Goal: Task Accomplishment & Management: Use online tool/utility

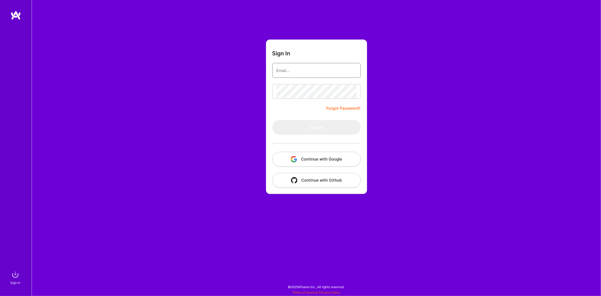
type input "[PERSON_NAME][EMAIL_ADDRESS][PERSON_NAME][DOMAIN_NAME]"
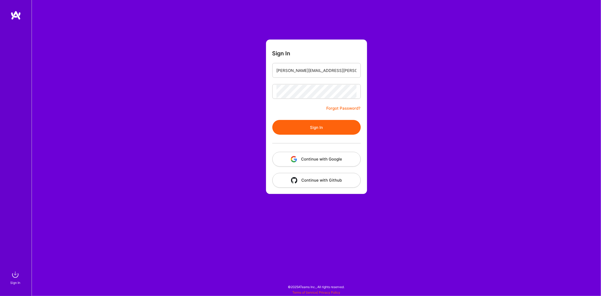
click at [323, 125] on button "Sign In" at bounding box center [317, 127] width 88 height 15
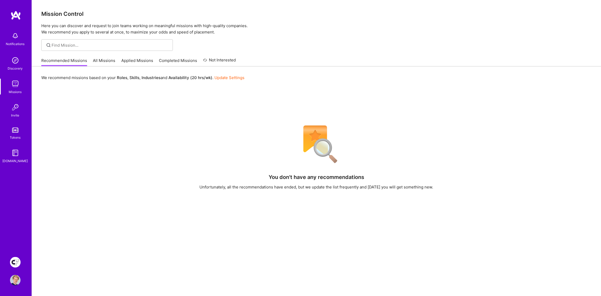
click at [15, 260] on img at bounding box center [15, 262] width 11 height 11
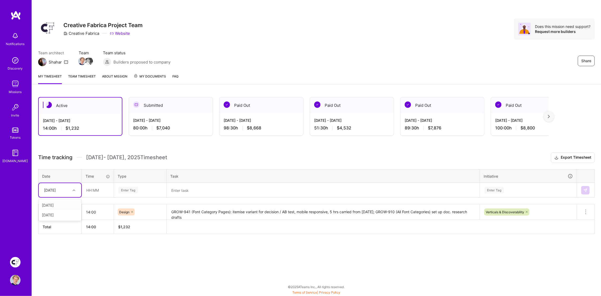
click at [56, 189] on div "[DATE]" at bounding box center [50, 190] width 12 height 6
click at [59, 213] on div "[DATE]" at bounding box center [60, 215] width 43 height 10
click at [173, 210] on textarea "GROW-941 (Font Category Pages): itemise variant for decision / AB test, mobile …" at bounding box center [323, 212] width 312 height 14
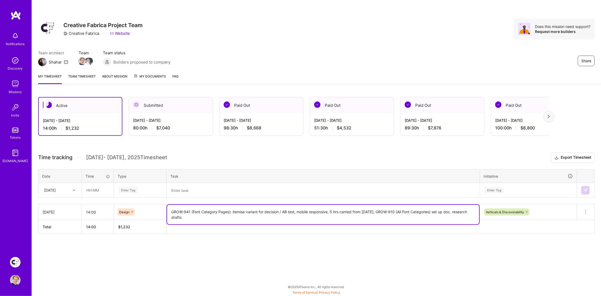
click at [173, 210] on textarea "GROW-941 (Font Category Pages): itemise variant for decision / AB test, mobile …" at bounding box center [323, 214] width 312 height 19
click at [400, 216] on textarea "GROW-941 (Font Category Pages): itemise variant for decision / AB test, mobile …" at bounding box center [323, 214] width 312 height 19
drag, startPoint x: 394, startPoint y: 210, endPoint x: 406, endPoint y: 214, distance: 12.4
click at [406, 214] on textarea "GROW-941 (Font Category Pages): itemise variant for decision / AB test, mobile …" at bounding box center [323, 214] width 312 height 19
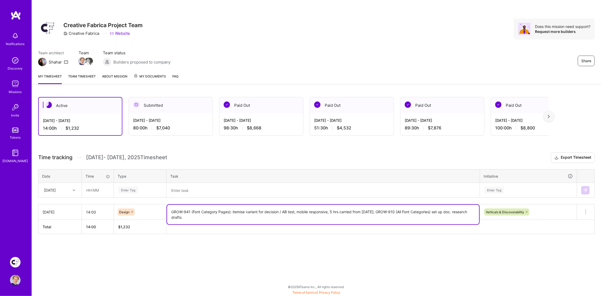
click at [184, 192] on textarea at bounding box center [323, 190] width 312 height 14
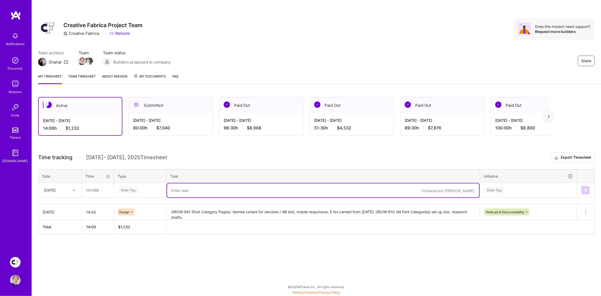
paste textarea "GROW-910 (All Font Categories) set up doc. research drafts"
drag, startPoint x: 229, startPoint y: 189, endPoint x: 305, endPoint y: 188, distance: 76.1
click at [305, 188] on textarea "GROW-910 (All Font Categories) set up doc. research drafts" at bounding box center [323, 190] width 312 height 14
type textarea "GROW-910 (All Font Categories) drafts"
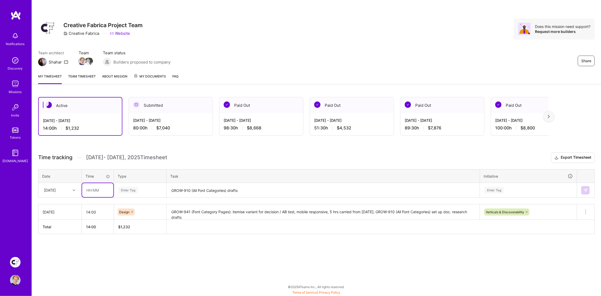
click at [96, 189] on input "text" at bounding box center [97, 190] width 31 height 14
click at [100, 189] on input "text" at bounding box center [97, 190] width 31 height 14
type input "08:30"
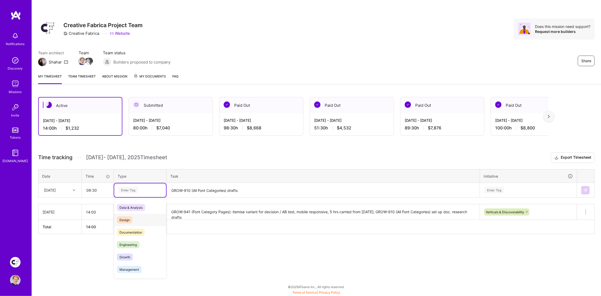
click at [123, 219] on span "Design" at bounding box center [125, 219] width 16 height 7
click at [495, 189] on table "Date Time Type Task Initiative [DATE] 08:30 option Design, selected. Select is …" at bounding box center [316, 183] width 557 height 29
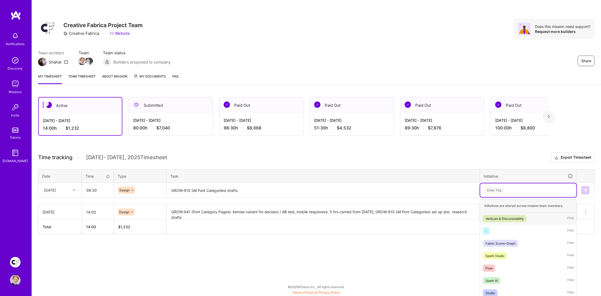
scroll to position [10, 0]
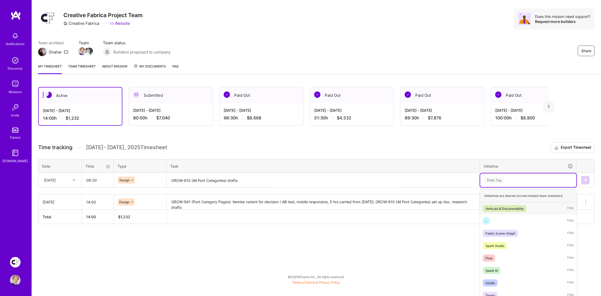
click at [498, 207] on div "Verticals & Discoverability" at bounding box center [505, 209] width 38 height 6
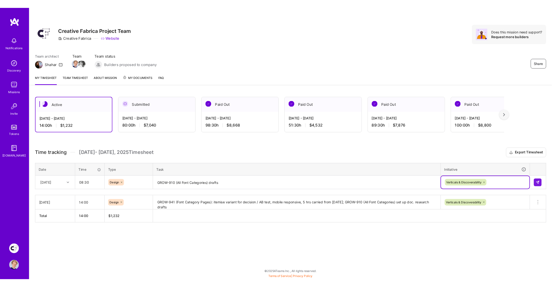
scroll to position [0, 0]
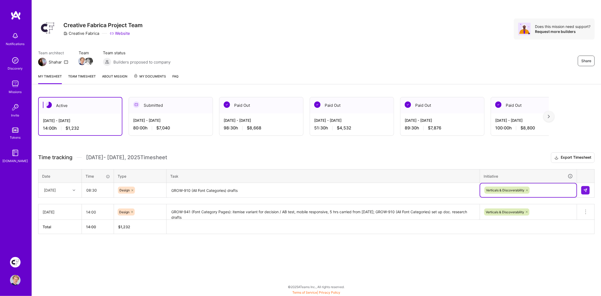
click at [487, 148] on div "Active [DATE] - [DATE] 14:00 h $1,232 Submitted [DATE] - [DATE] 80:00 h $7,040 …" at bounding box center [317, 175] width 570 height 169
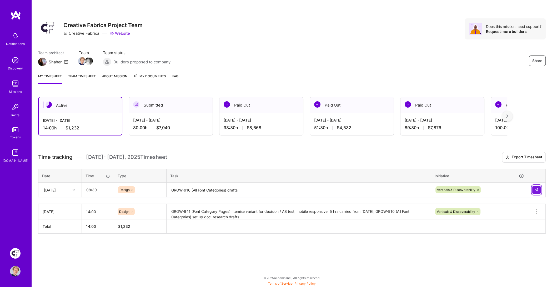
click at [538, 188] on img at bounding box center [537, 190] width 4 height 4
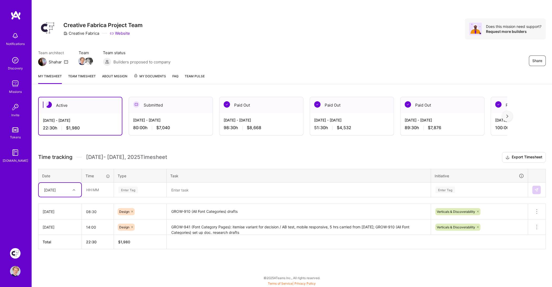
click at [56, 191] on div "[DATE]" at bounding box center [50, 190] width 12 height 6
click at [57, 210] on div "[DATE]" at bounding box center [60, 215] width 43 height 10
click at [213, 213] on textarea "GROW-910 (All Font Categories) drafts" at bounding box center [298, 212] width 263 height 14
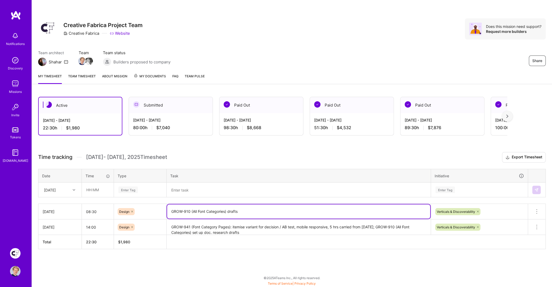
click at [213, 213] on textarea "GROW-910 (All Font Categories) drafts" at bounding box center [298, 212] width 263 height 14
paste textarea "set up doc. research"
click at [198, 191] on textarea at bounding box center [298, 190] width 263 height 14
type textarea "GROW-910 (All Font Categories) drafts"
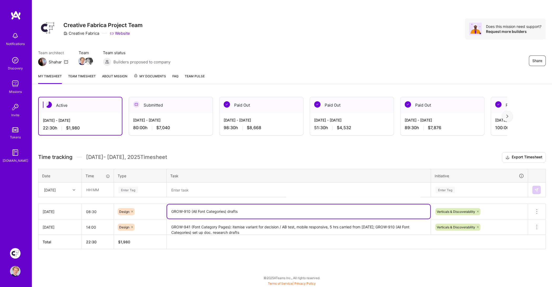
click at [199, 186] on textarea at bounding box center [298, 190] width 263 height 14
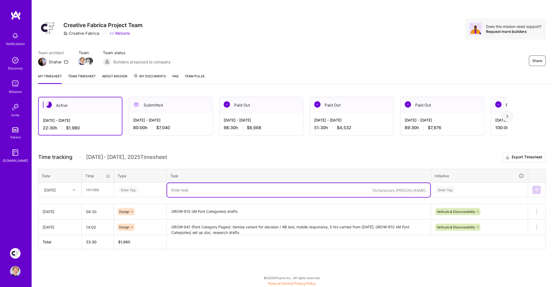
paste textarea "GROW-910 (All Font Categories) drafts"
click at [236, 188] on textarea "GROW-910 (All Font Categories) drafts" at bounding box center [298, 190] width 263 height 14
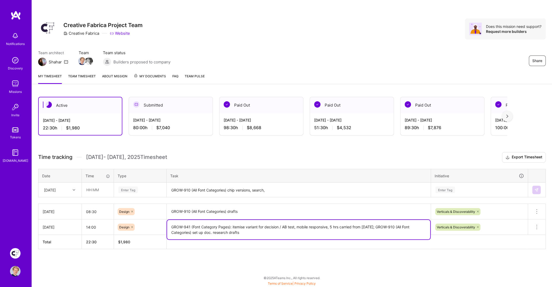
drag, startPoint x: 172, startPoint y: 225, endPoint x: 231, endPoint y: 224, distance: 58.7
click at [231, 224] on textarea "GROW-941 (Font Category Pages): itemise variant for decision / AB test, mobile …" at bounding box center [298, 229] width 263 height 19
click at [281, 187] on textarea "GROW-910 (All Font Categories) chip versions, search," at bounding box center [298, 190] width 263 height 14
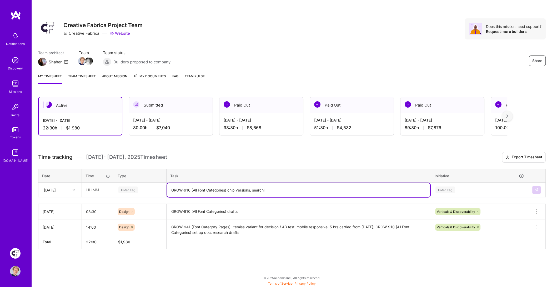
paste textarea "GROW-941 (Font Category Pages)"
type textarea "GROW-910 (All Font Categories) chip versions, search; GROW-941 (Font Category P…"
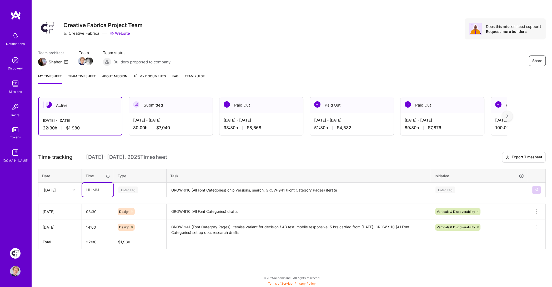
click at [93, 190] on input "text" at bounding box center [97, 190] width 31 height 14
type input "08:30"
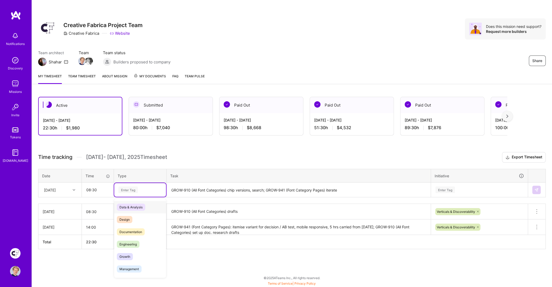
click at [129, 188] on div "Enter Tag" at bounding box center [127, 190] width 19 height 8
click at [127, 218] on span "Design" at bounding box center [125, 219] width 16 height 7
click at [445, 189] on div "Enter Tag" at bounding box center [480, 190] width 96 height 14
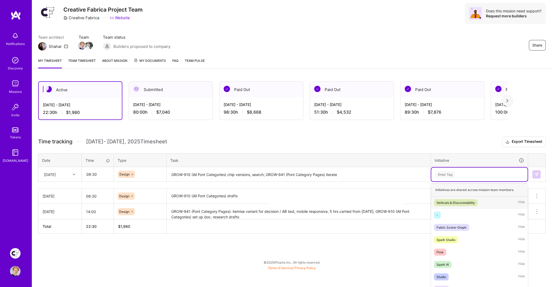
scroll to position [18, 0]
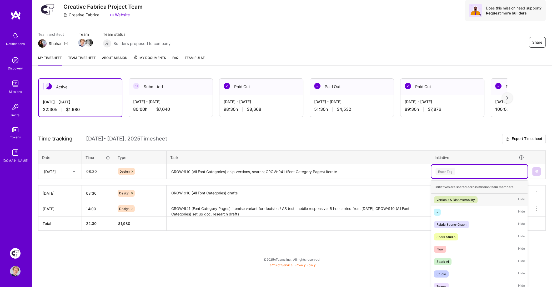
click at [443, 197] on div "Verticals & Discoverability" at bounding box center [456, 200] width 38 height 6
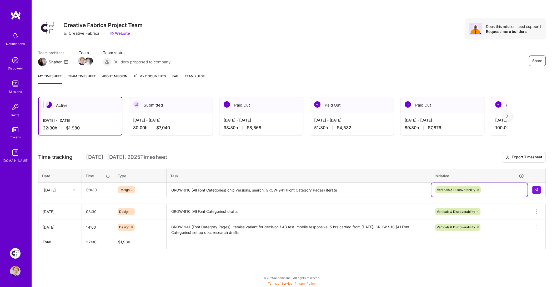
scroll to position [0, 0]
click at [447, 166] on div "Time tracking [DATE] - [DATE] Timesheet Export Timesheet Date Time Type Task In…" at bounding box center [292, 200] width 508 height 97
click at [352, 190] on textarea "GROW-910 (All Font Categories) chip versions, search; GROW-941 (Font Category P…" at bounding box center [298, 190] width 263 height 14
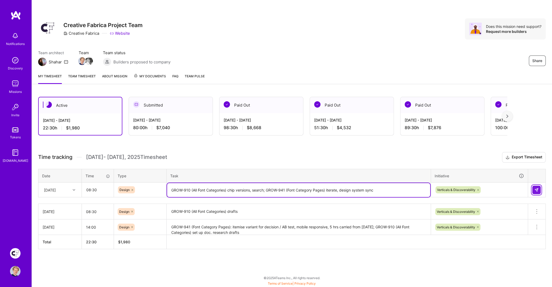
type textarea "GROW-910 (All Font Categories) chip versions, search; GROW-941 (Font Category P…"
click at [535, 189] on img at bounding box center [537, 190] width 4 height 4
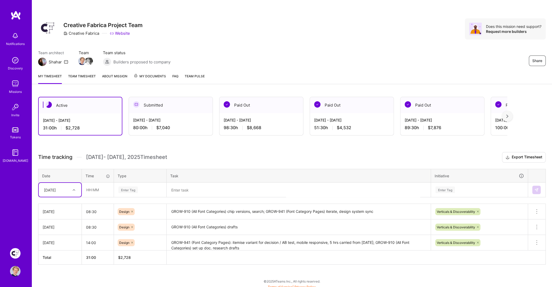
click at [257, 60] on div "Team architect Shahar Team Team status Builders proposed to company Share" at bounding box center [292, 58] width 508 height 16
click at [98, 212] on input "08:30" at bounding box center [98, 212] width 32 height 14
click at [250, 43] on div "Share Creative Fabrica Project Team Creative Fabrica Website Does this mission …" at bounding box center [292, 34] width 521 height 69
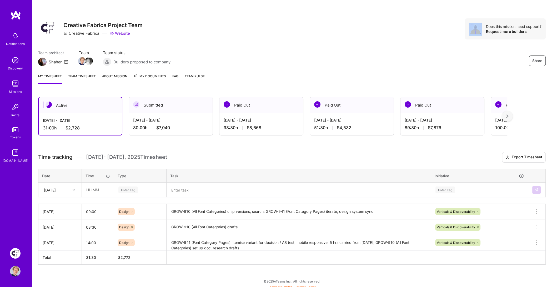
click at [250, 43] on div "Share Creative Fabrica Project Team Creative Fabrica Website Does this mission …" at bounding box center [292, 34] width 521 height 69
click at [101, 208] on input "09:00" at bounding box center [98, 212] width 32 height 14
click at [101, 212] on input "09:00" at bounding box center [98, 212] width 32 height 14
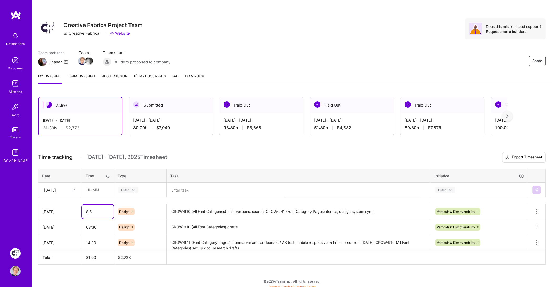
type input "08:30"
click at [316, 22] on div "Share Creative Fabrica Project Team Creative Fabrica Website Does this mission …" at bounding box center [292, 28] width 508 height 21
